Goal: Task Accomplishment & Management: Use online tool/utility

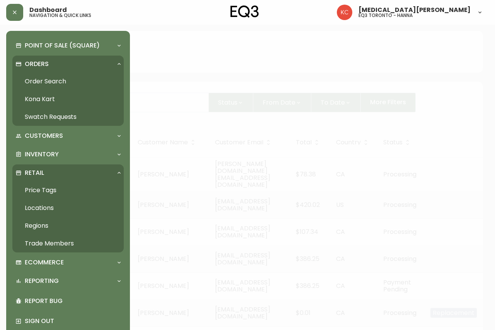
click at [44, 190] on link "Price Tags" at bounding box center [67, 191] width 111 height 18
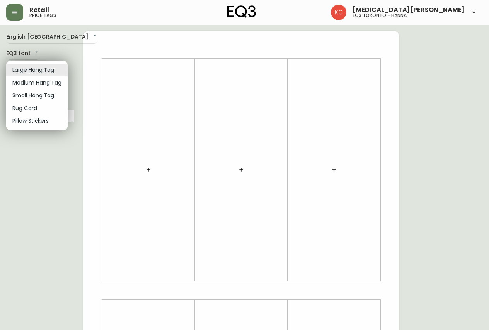
click at [43, 65] on body "Retail price tags [MEDICAL_DATA][PERSON_NAME] eq3 [GEOGRAPHIC_DATA] - [PERSON_N…" at bounding box center [244, 275] width 489 height 550
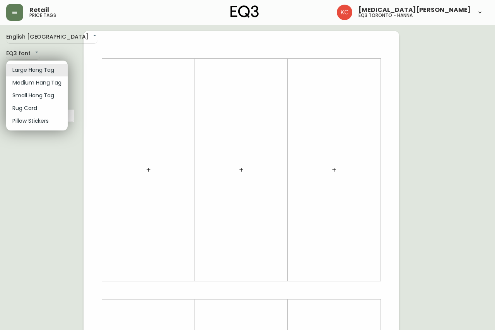
click at [35, 95] on li "Small Hang Tag" at bounding box center [36, 95] width 61 height 13
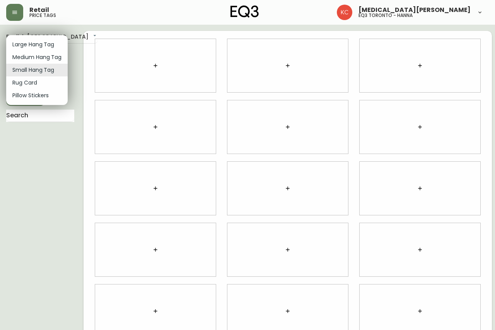
click at [37, 70] on body "Retail price tags [MEDICAL_DATA][PERSON_NAME] eq3 [GEOGRAPHIC_DATA] - [PERSON_N…" at bounding box center [247, 173] width 495 height 346
click at [37, 97] on li "Pillow Stickers" at bounding box center [36, 95] width 61 height 13
type input "pillows"
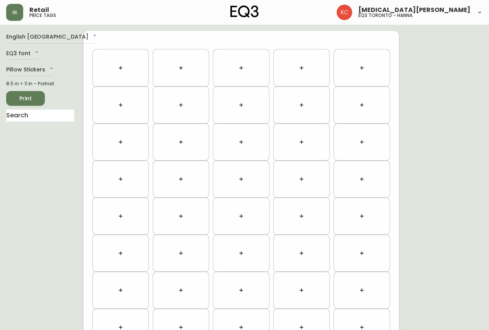
drag, startPoint x: 122, startPoint y: 67, endPoint x: 107, endPoint y: 71, distance: 15.3
click at [107, 71] on div at bounding box center [121, 67] width 52 height 33
click at [124, 65] on button "button" at bounding box center [120, 67] width 15 height 15
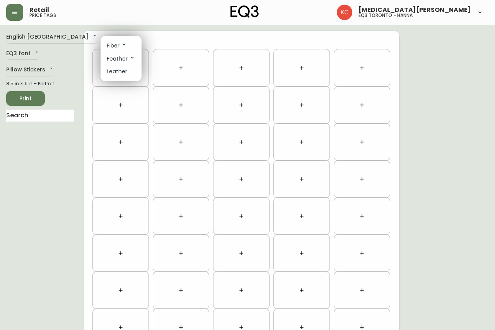
click at [116, 75] on p "Leather" at bounding box center [117, 72] width 20 height 8
click at [116, 73] on p "Leather" at bounding box center [117, 72] width 20 height 8
click at [116, 71] on p "Leather" at bounding box center [117, 72] width 20 height 8
drag, startPoint x: 123, startPoint y: 69, endPoint x: 189, endPoint y: 73, distance: 67.0
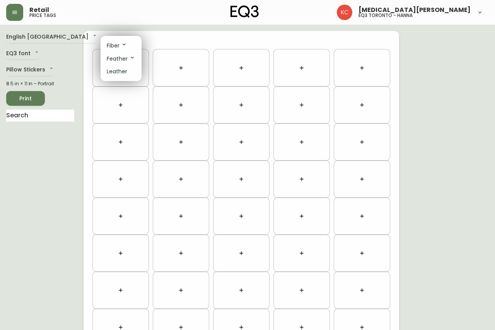
click at [189, 73] on div "Fiber Feather Leather" at bounding box center [247, 93] width 495 height 186
click at [39, 140] on div at bounding box center [247, 165] width 495 height 330
